Goal: Entertainment & Leisure: Consume media (video, audio)

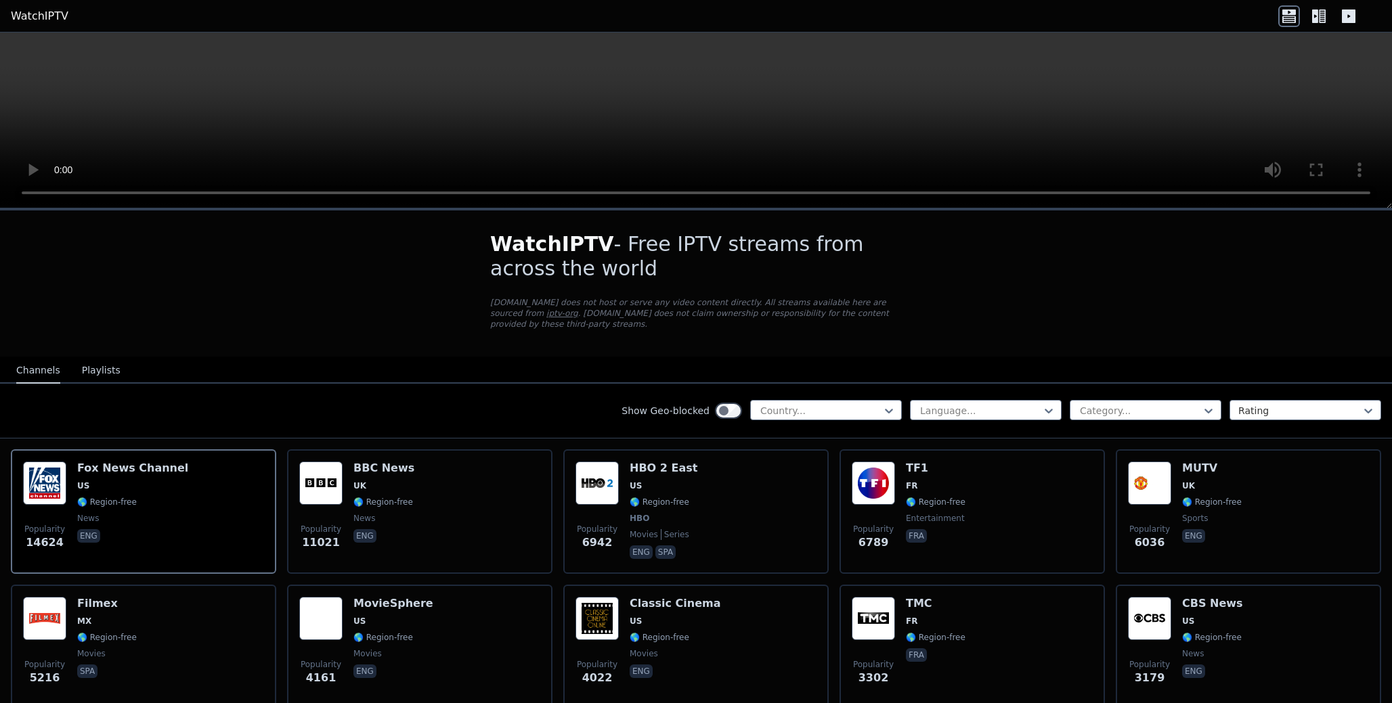
click at [97, 362] on button "Playlists" at bounding box center [101, 371] width 39 height 26
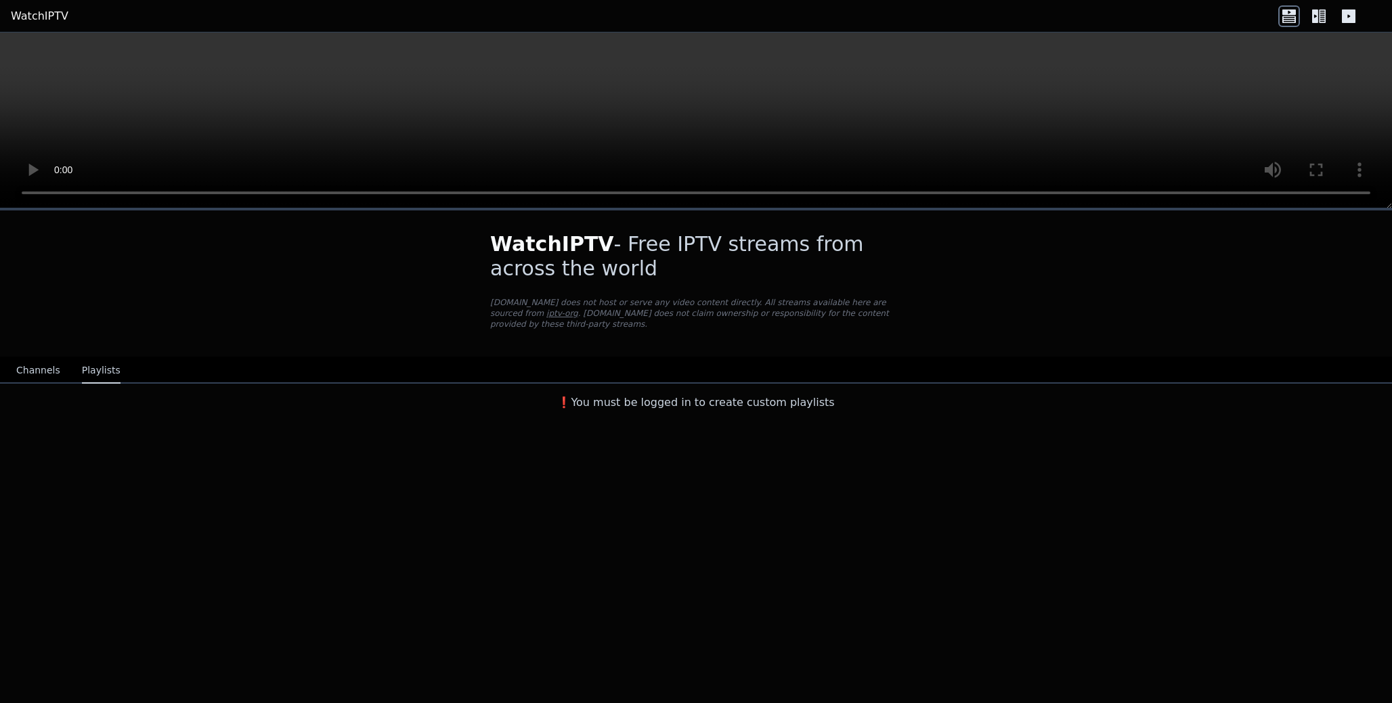
click at [37, 368] on button "Channels" at bounding box center [38, 371] width 44 height 26
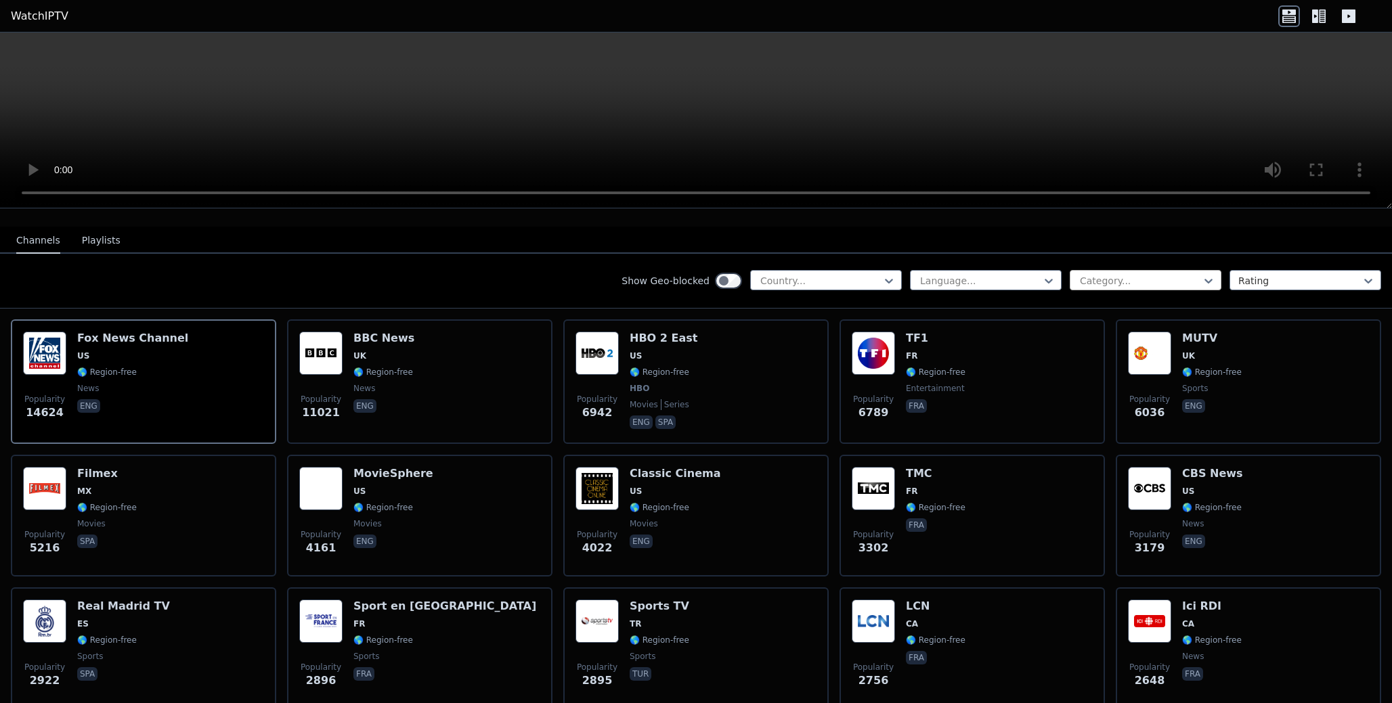
scroll to position [134, 0]
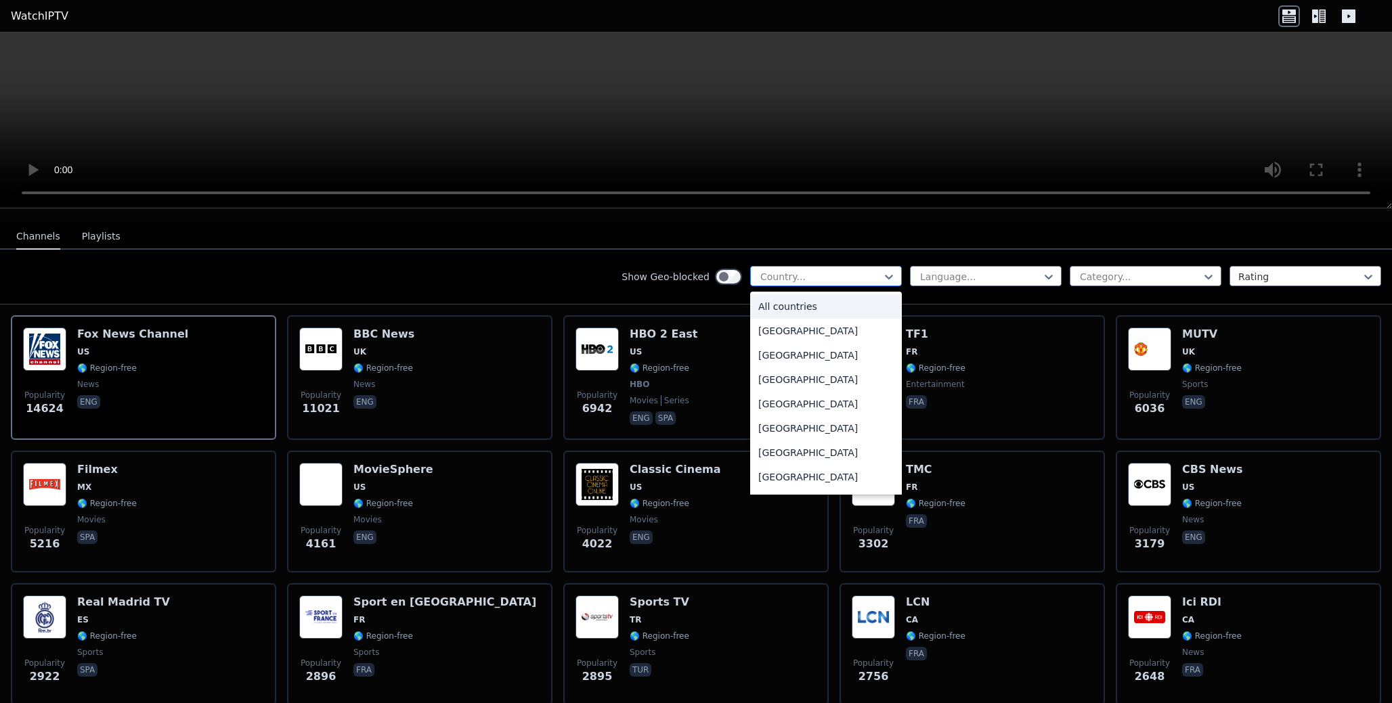
click at [877, 278] on div at bounding box center [820, 277] width 123 height 14
click at [822, 412] on div "[GEOGRAPHIC_DATA]" at bounding box center [826, 409] width 152 height 24
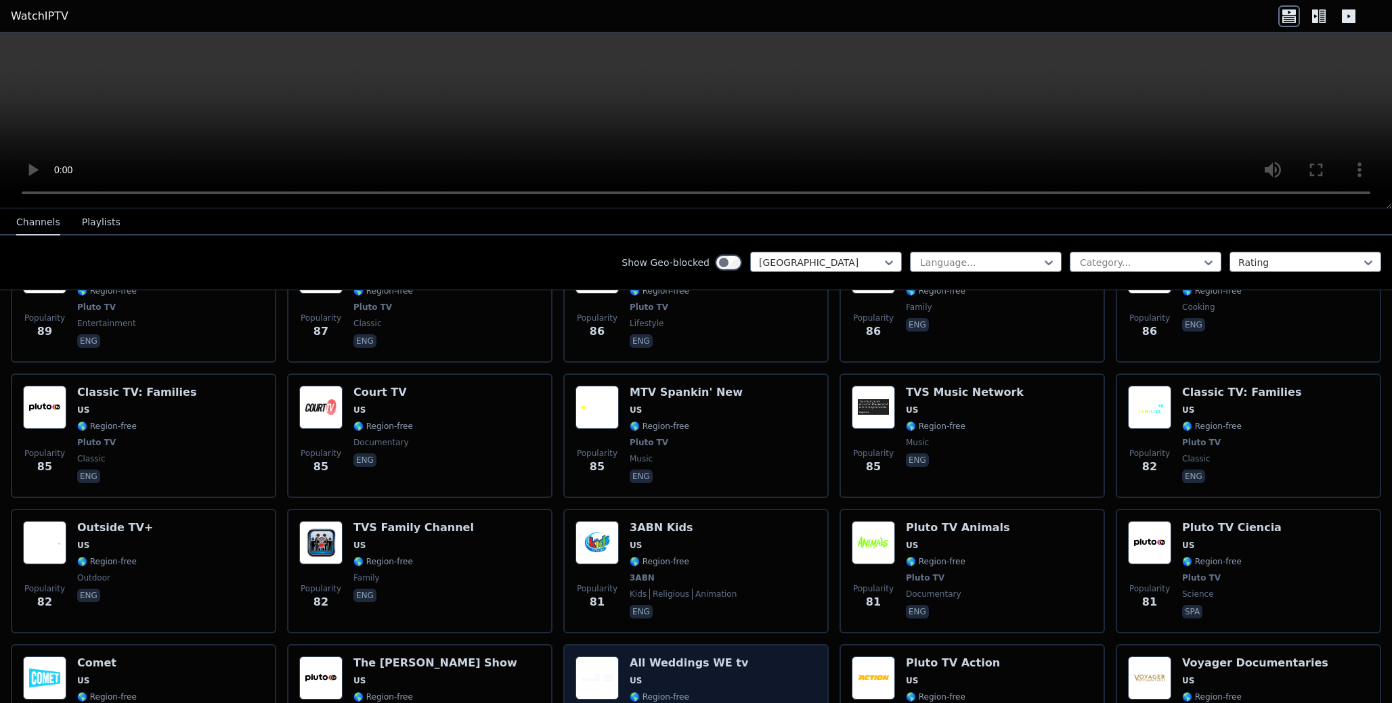
scroll to position [6404, 0]
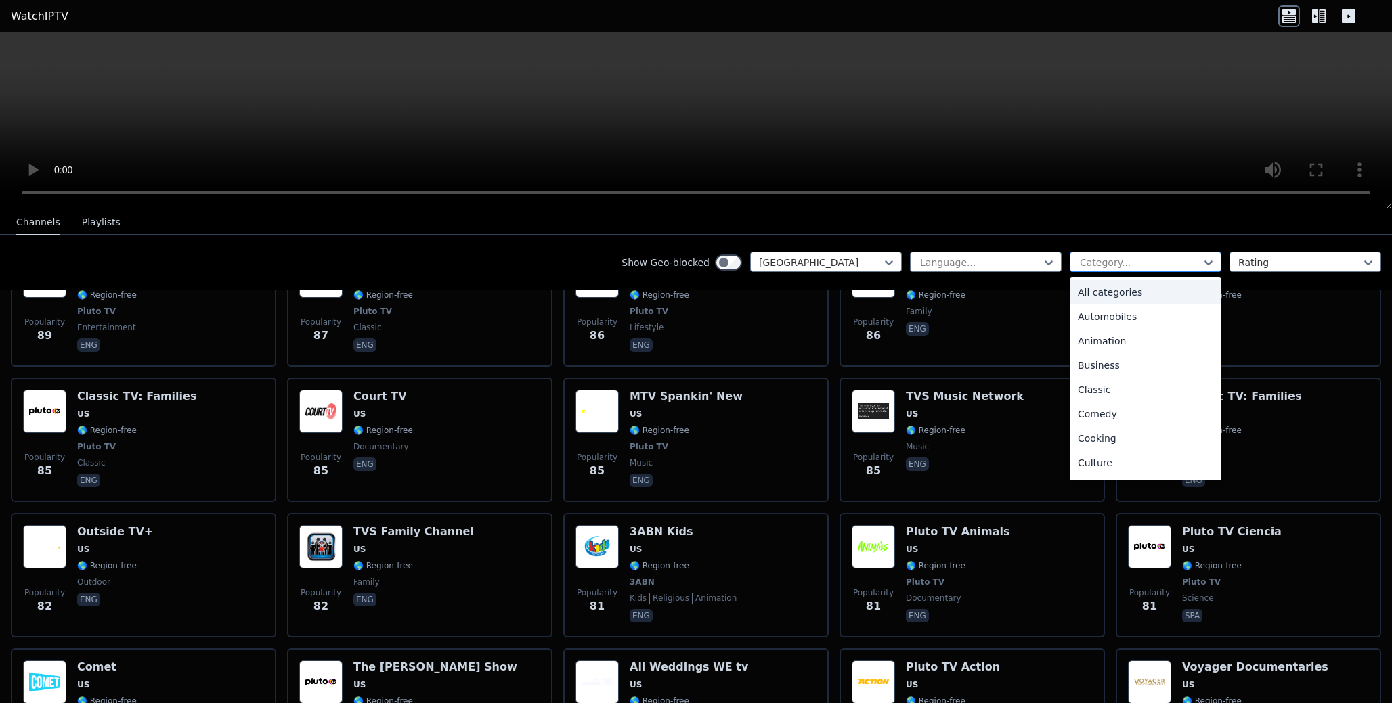
click at [1151, 267] on div at bounding box center [1140, 263] width 123 height 14
click at [1116, 418] on div "Sports" at bounding box center [1146, 417] width 152 height 24
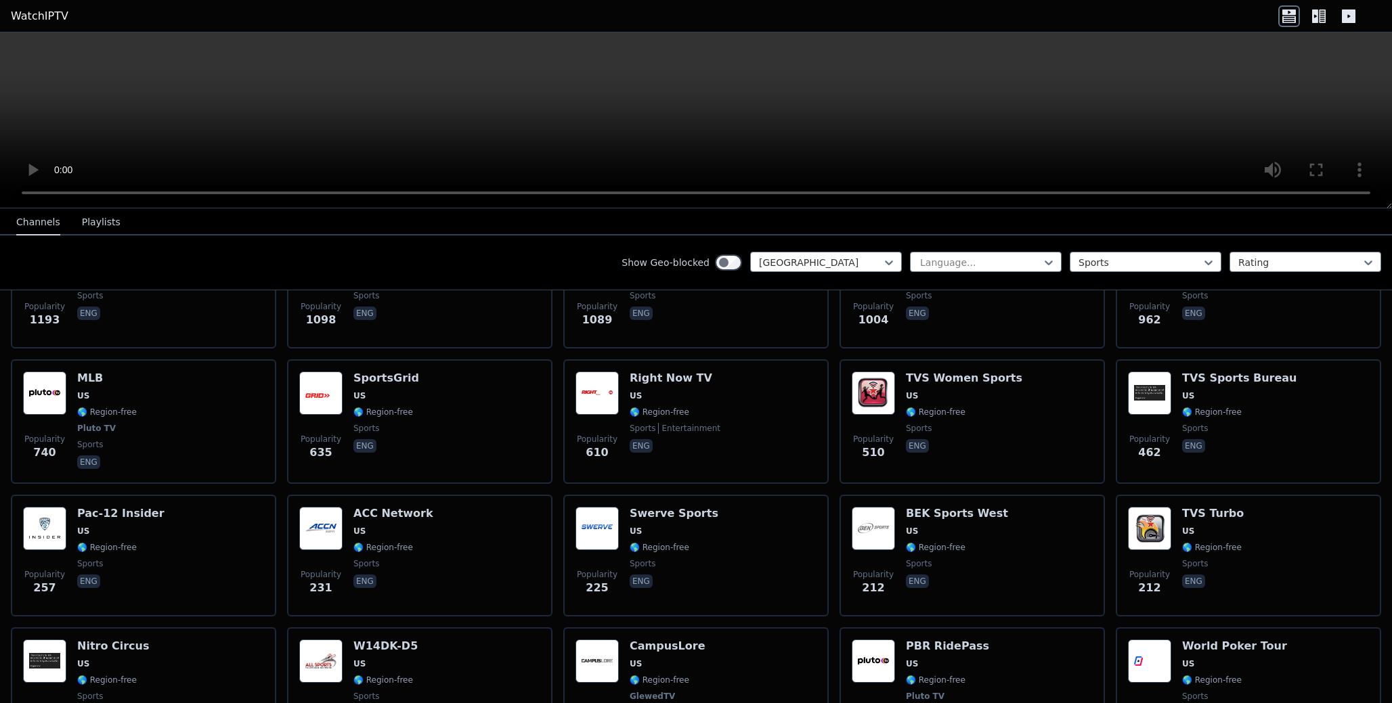
scroll to position [223, 0]
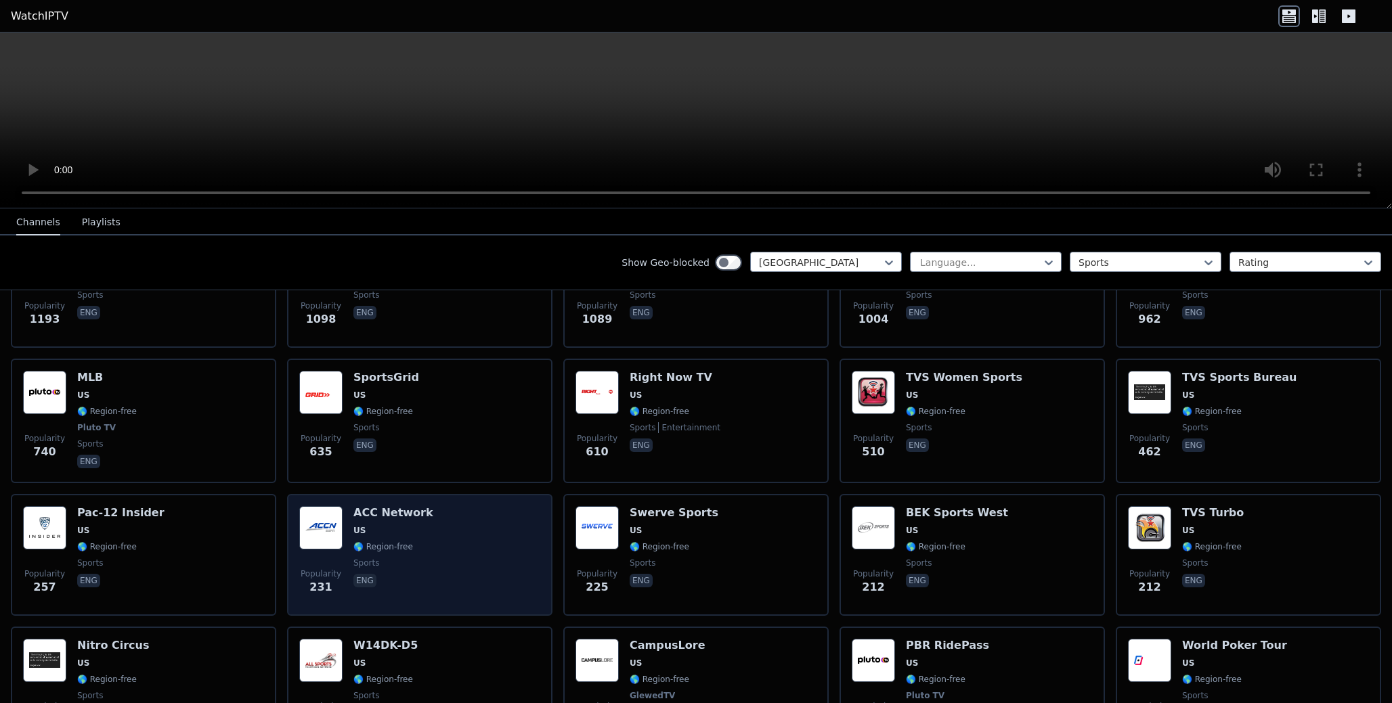
click at [446, 538] on div "Popularity 231 ACC Network US 🌎 Region-free sports eng" at bounding box center [419, 554] width 241 height 97
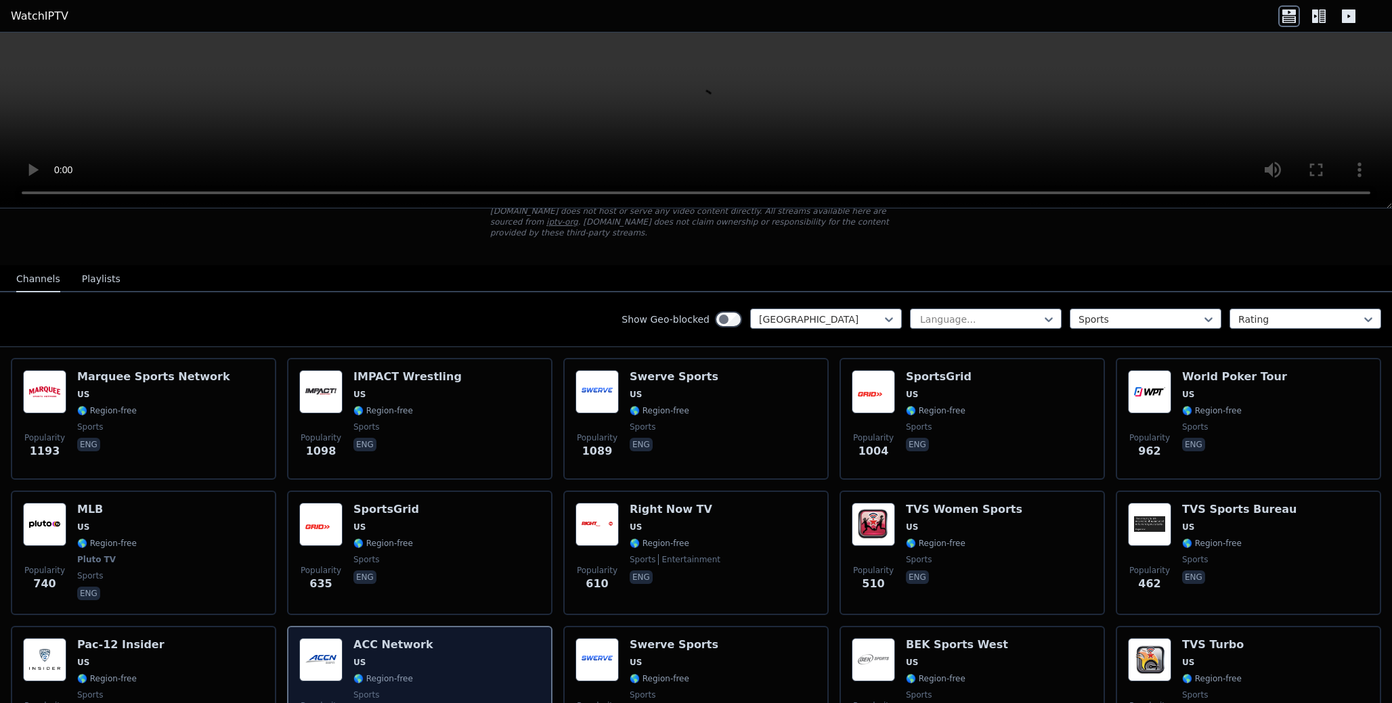
scroll to position [93, 0]
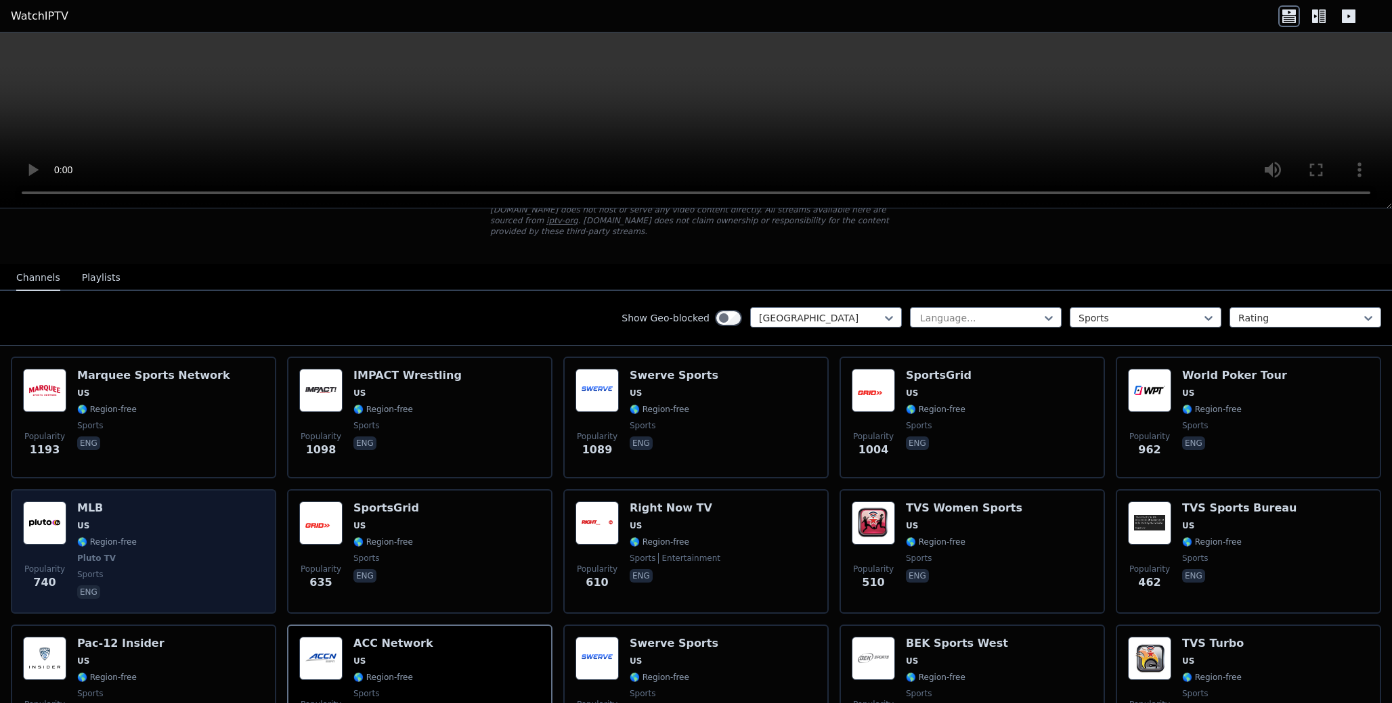
click at [219, 539] on div "Popularity 740 MLB US 🌎 Region-free Pluto TV sports eng" at bounding box center [143, 552] width 241 height 100
